Goal: Navigation & Orientation: Find specific page/section

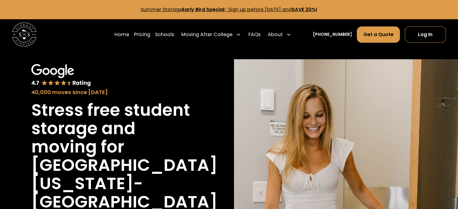
click at [414, 7] on p "Summer Storage Early Bird Special - Sign up before October 1st, 2025 and SAVE 2…" at bounding box center [229, 9] width 444 height 7
click at [174, 37] on link "Schools" at bounding box center [164, 34] width 19 height 17
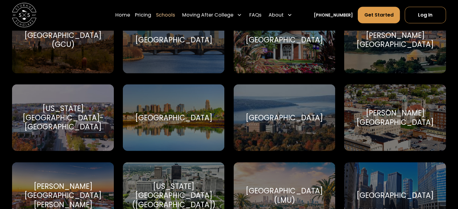
scroll to position [1312, 0]
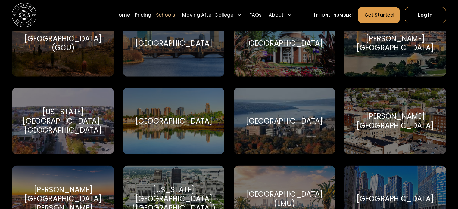
click at [190, 112] on div "Iona University Iona University" at bounding box center [174, 121] width 102 height 67
